Goal: Information Seeking & Learning: Learn about a topic

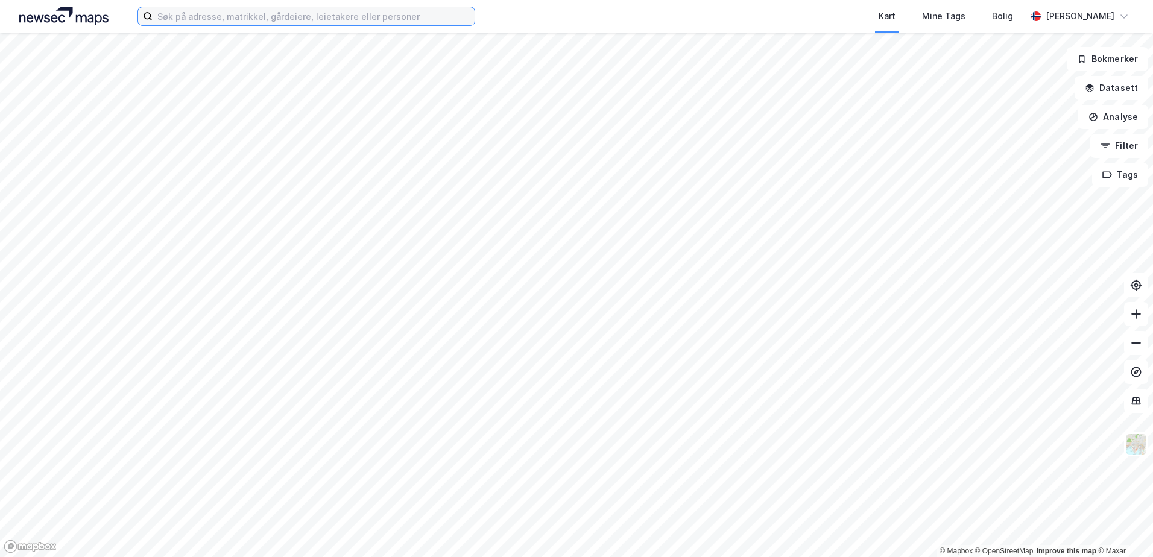
click at [305, 20] on input at bounding box center [314, 16] width 322 height 18
click at [233, 19] on input "kokstadflaten 19" at bounding box center [307, 16] width 308 height 18
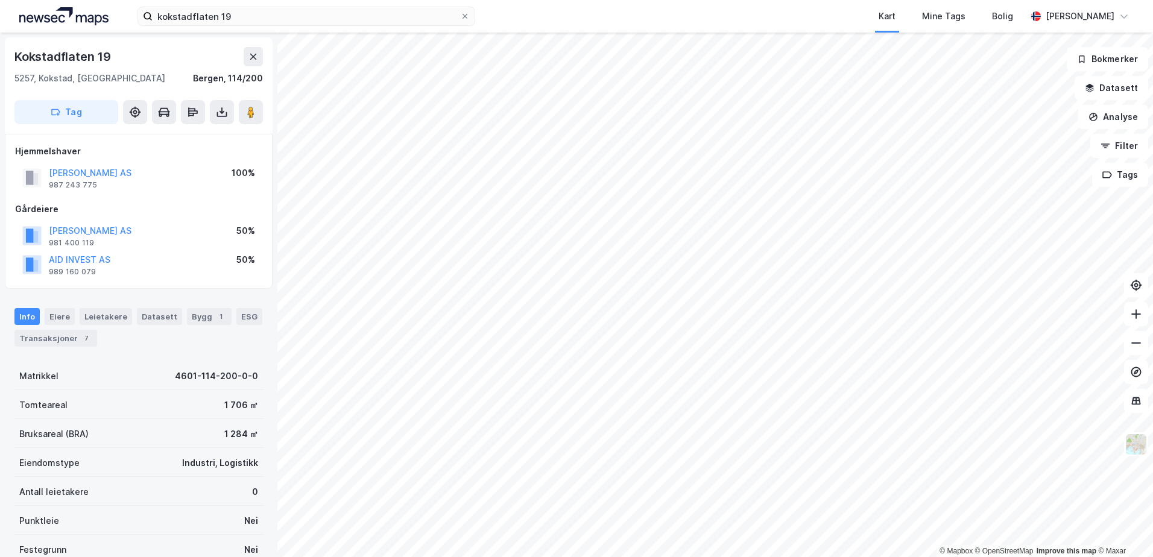
click at [690, 323] on div "© Mapbox © OpenStreetMap Improve this map © Maxar [STREET_ADDRESS] Hjemmelshave…" at bounding box center [576, 295] width 1153 height 525
click at [246, 115] on icon at bounding box center [251, 112] width 12 height 12
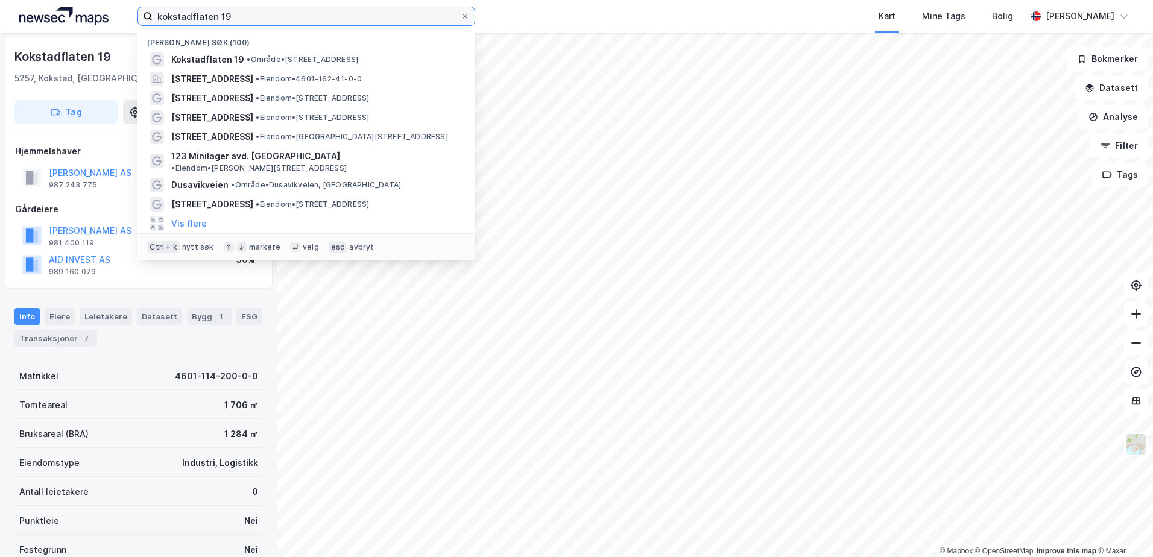
click at [300, 13] on input "kokstadflaten 19" at bounding box center [307, 16] width 308 height 18
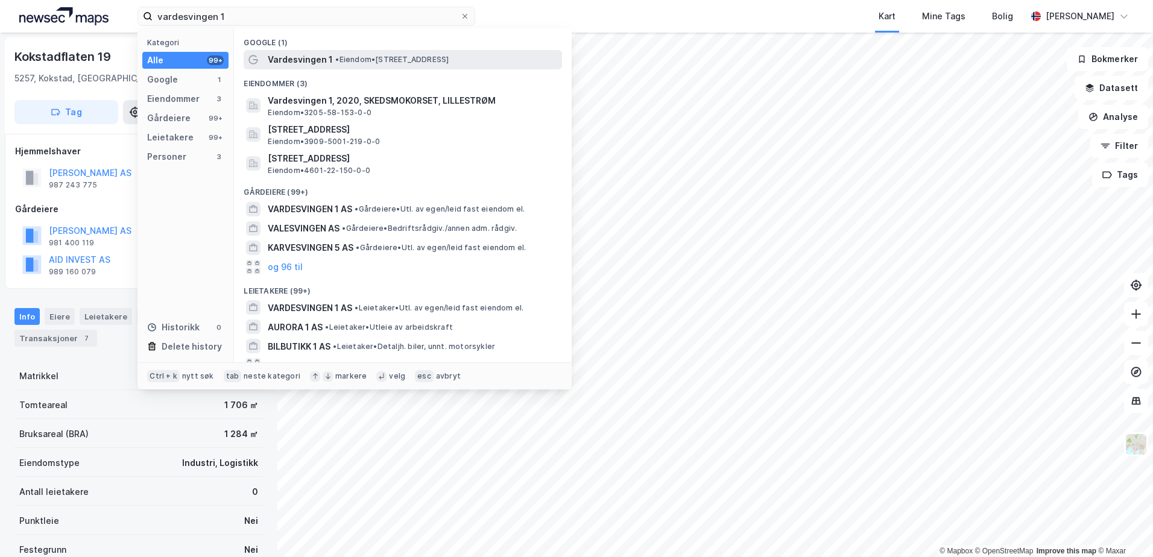
click at [314, 50] on div "Vardesvingen 1 • Eiendom • [STREET_ADDRESS]" at bounding box center [403, 59] width 319 height 19
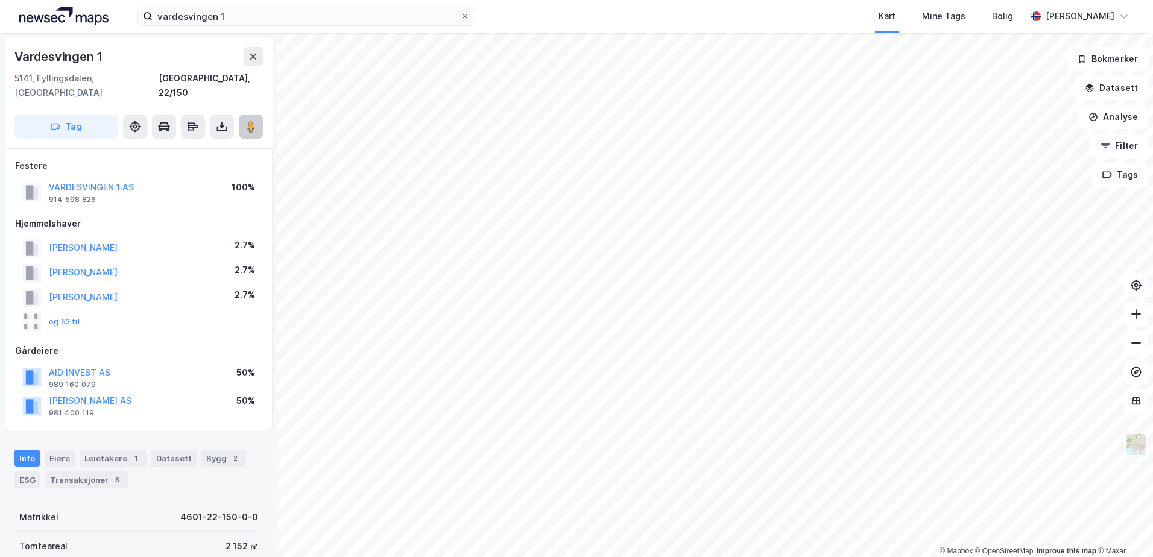
click at [243, 115] on button at bounding box center [251, 127] width 24 height 24
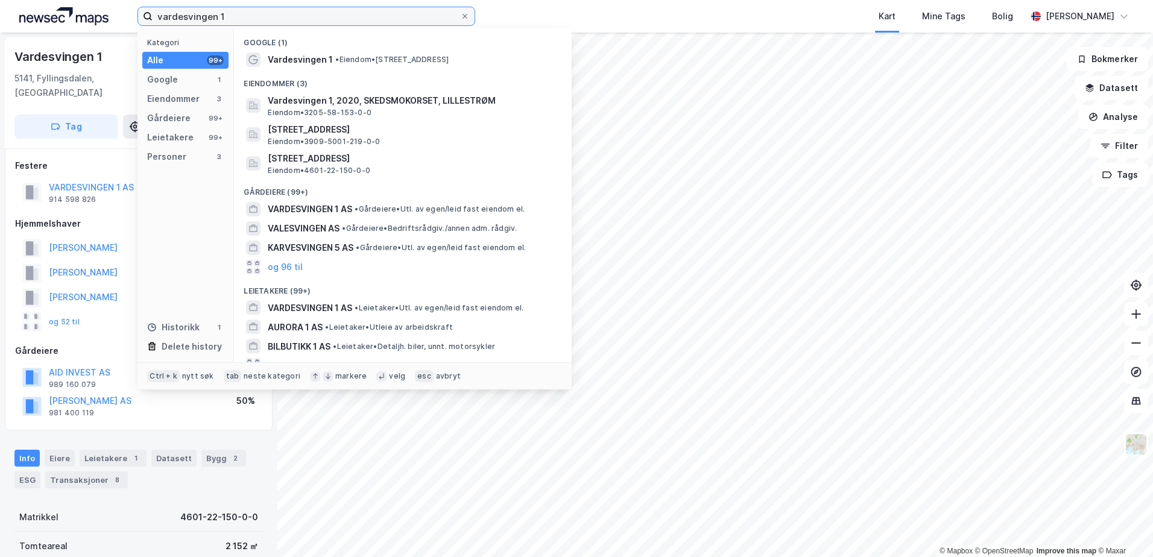
click at [244, 19] on input "vardesvingen 1" at bounding box center [307, 16] width 308 height 18
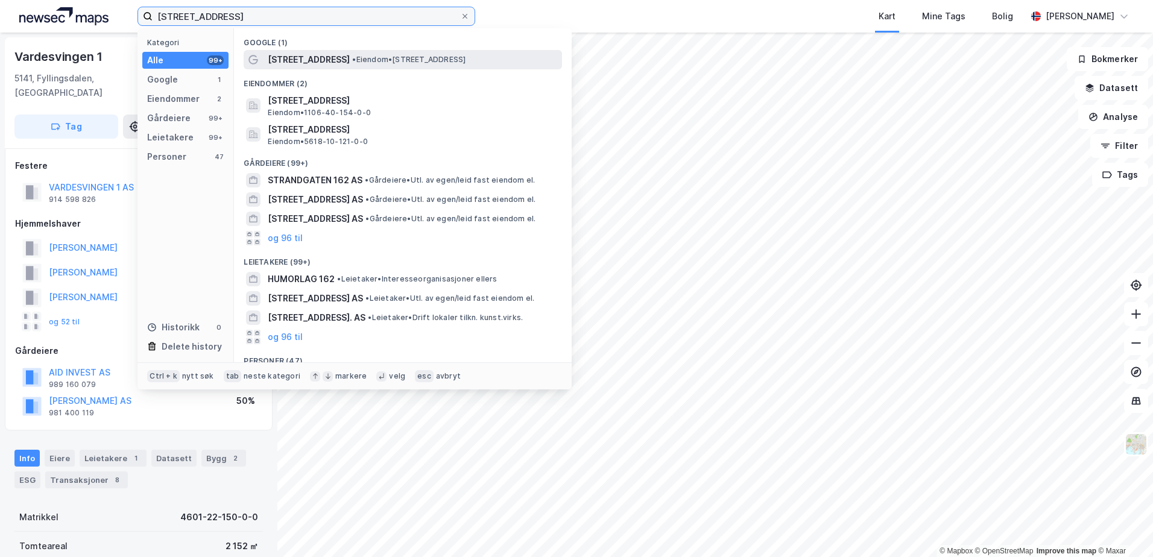
type input "[STREET_ADDRESS]"
click at [352, 61] on span "• Eiendom • [STREET_ADDRESS]" at bounding box center [408, 60] width 113 height 10
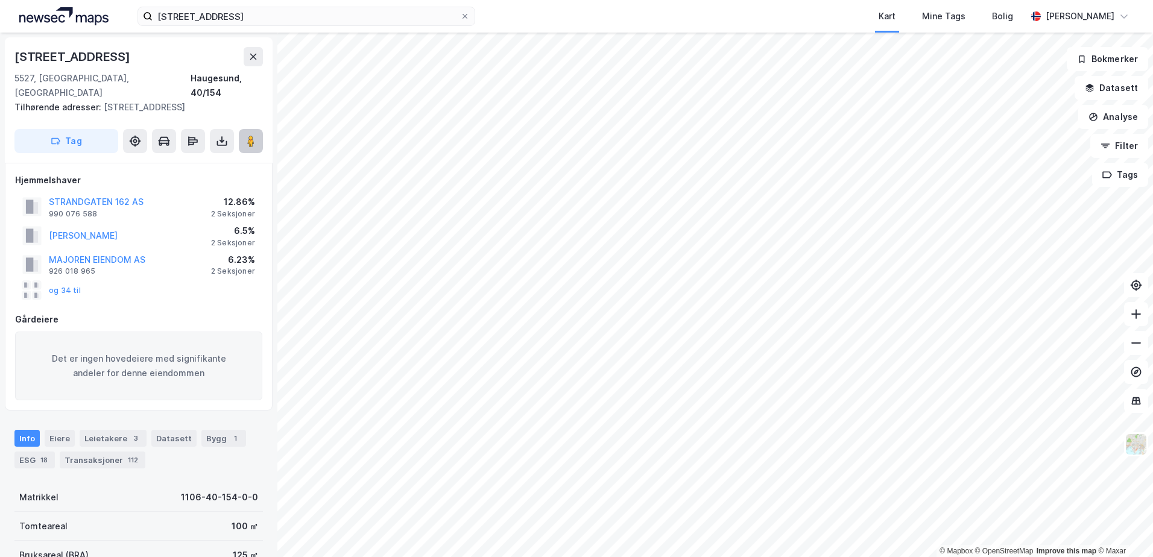
click at [247, 135] on icon at bounding box center [251, 141] width 12 height 12
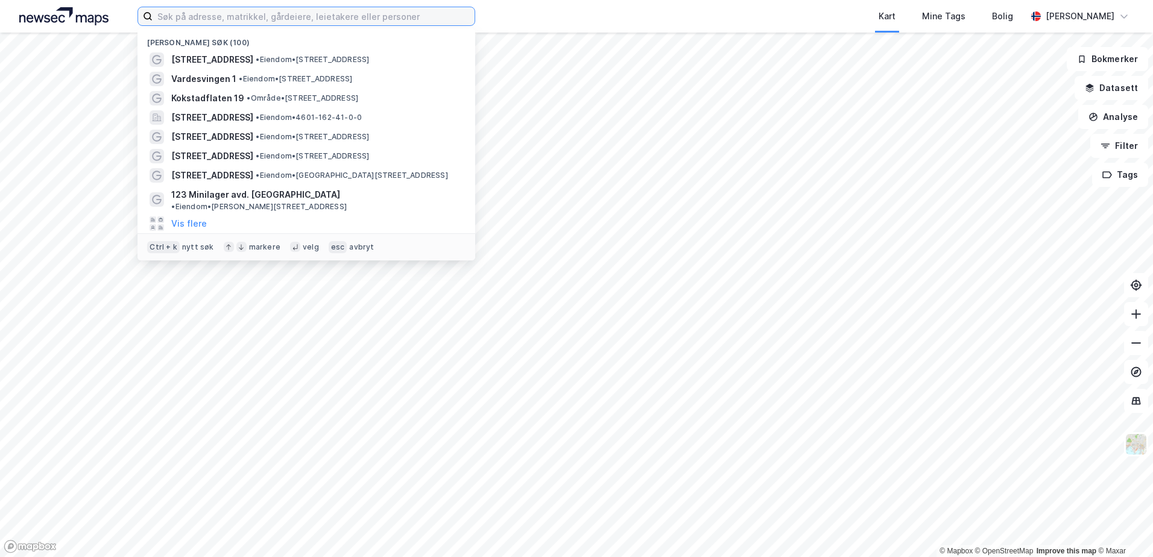
click at [271, 24] on input at bounding box center [314, 16] width 322 height 18
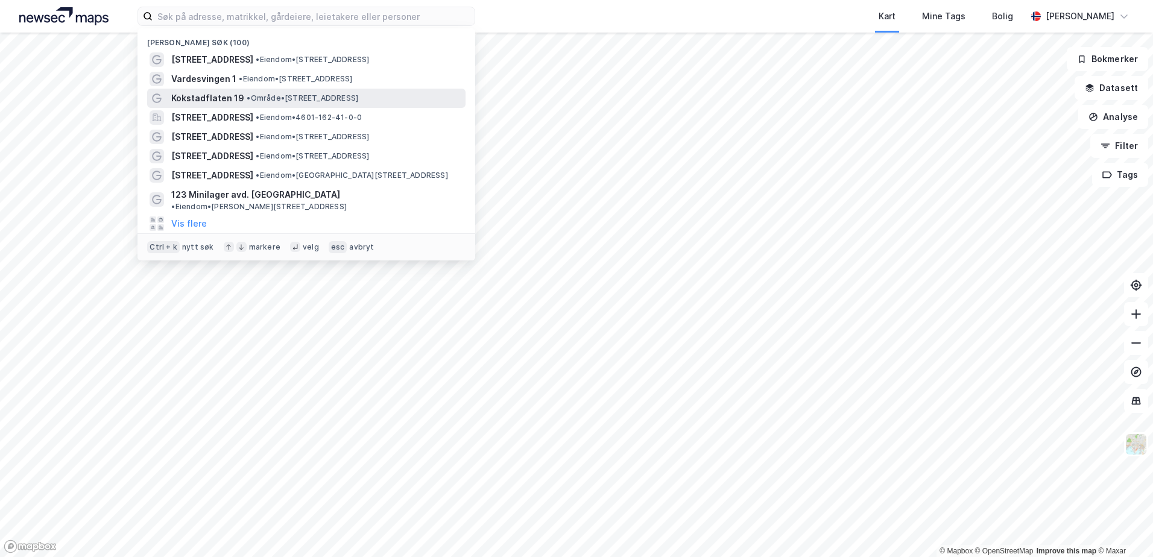
click at [236, 95] on span "Kokstadflaten 19" at bounding box center [207, 98] width 73 height 14
